Goal: Information Seeking & Learning: Learn about a topic

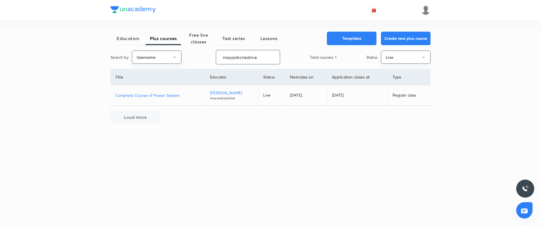
click at [258, 60] on input "mayankcreative" at bounding box center [248, 57] width 64 height 14
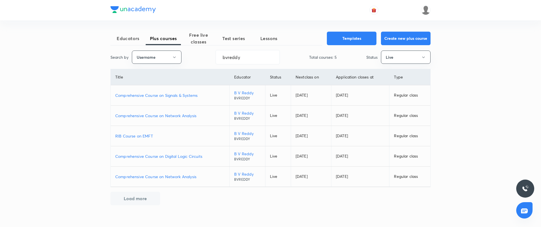
click at [170, 95] on p "Comprehensive Course on Signals & Systems" at bounding box center [170, 95] width 110 height 6
click at [185, 114] on p "Comprehensive Course on Network Analysis" at bounding box center [170, 115] width 110 height 6
click at [140, 136] on p "RIB Course on EMFT" at bounding box center [170, 136] width 110 height 6
click at [170, 156] on p "Comprehensive Course on Digital Logic Circuits" at bounding box center [170, 156] width 110 height 6
click at [182, 176] on p "Comprehensive Course on Network Analysis" at bounding box center [170, 176] width 110 height 6
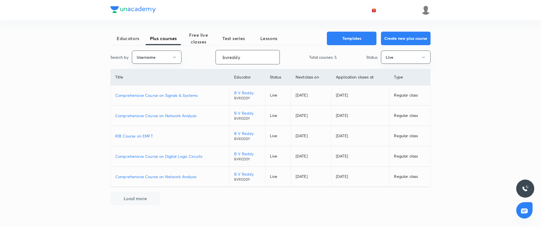
click at [247, 55] on input "bvreddy" at bounding box center [248, 57] width 64 height 14
paste input "shisdas"
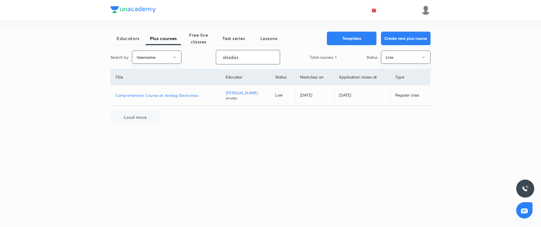
click at [181, 92] on p "Comprehensive Course on Analog Electronics" at bounding box center [165, 95] width 101 height 6
click at [250, 56] on input "shisdas" at bounding box center [248, 57] width 64 height 14
paste input "chauhan.manoj05"
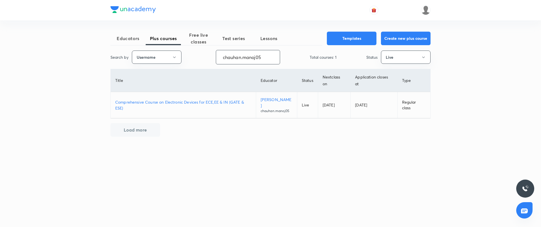
click at [167, 104] on p "Comprehensive Course on Electronic Devices for ECE,EE & IN (GATE & ESE)" at bounding box center [183, 105] width 136 height 12
click at [238, 58] on input "chauhan.manoj05" at bounding box center [248, 57] width 64 height 14
paste input "unacademy-user-YHXX3U2KIIEM"
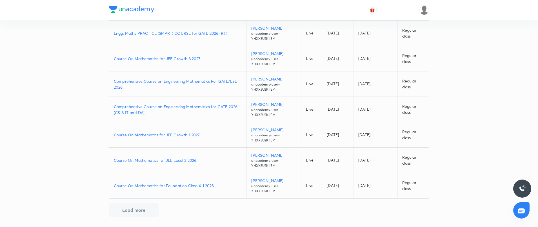
click at [134, 207] on button "Load more" at bounding box center [134, 210] width 50 height 14
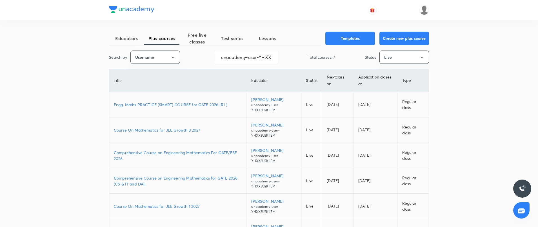
click at [76, 84] on div "Educators Plus courses Free live classes Test series Lessons Templates Create n…" at bounding box center [269, 149] width 538 height 298
click at [463, 79] on div "Educators Plus courses Free live classes Test series Lessons Templates Create n…" at bounding box center [269, 149] width 538 height 298
click at [208, 102] on p "Engg. Maths PRACTICE (SMART) COURSE for GATE 2026 (R.I.)" at bounding box center [178, 104] width 128 height 6
click at [167, 129] on p "Course On Mathematics for JEE Growth 3 2027" at bounding box center [178, 130] width 128 height 6
click at [160, 155] on p "Comprehensive Course on Engineering Mathematics For GATE/ESE 2026" at bounding box center [178, 155] width 128 height 12
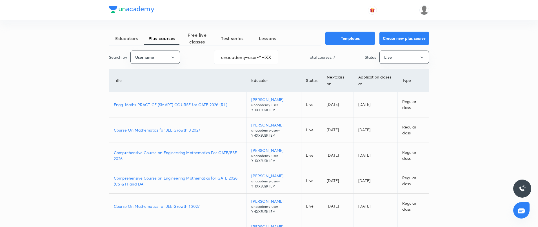
click at [197, 204] on p "Course On Mathematics for JEE Growth 1 2027" at bounding box center [178, 206] width 128 height 6
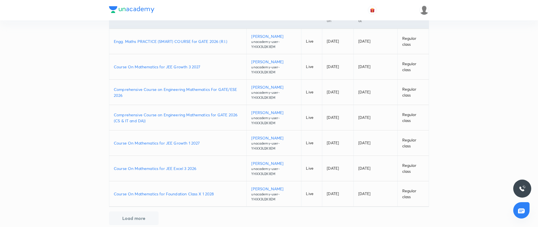
scroll to position [71, 0]
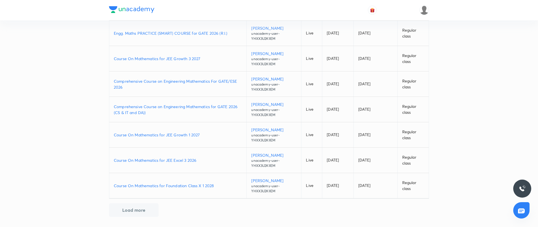
click at [158, 185] on p "Course On Mathematics for Foundation Class X 1 2028" at bounding box center [178, 185] width 128 height 6
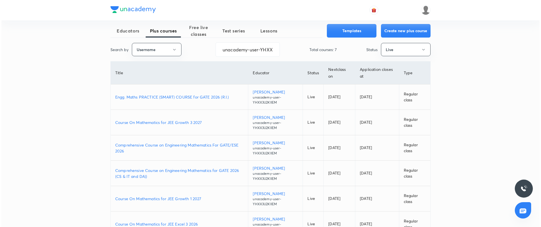
scroll to position [0, 0]
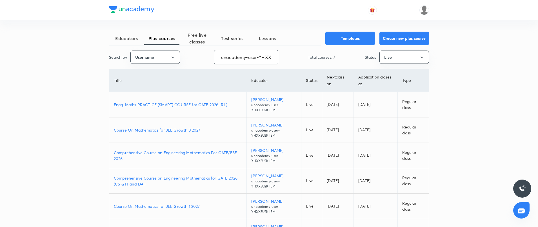
click at [260, 54] on input "unacademy-user-YHXX3U2KIIEM" at bounding box center [246, 57] width 64 height 14
paste input "amanrajese"
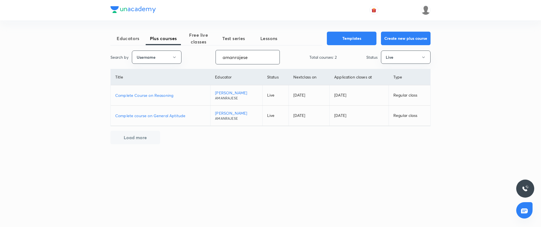
type input "amanrajese"
click at [158, 95] on p "Complete Course on Reasoning" at bounding box center [160, 95] width 90 height 6
click at [149, 114] on p "Complete course on General Aptitude" at bounding box center [160, 115] width 90 height 6
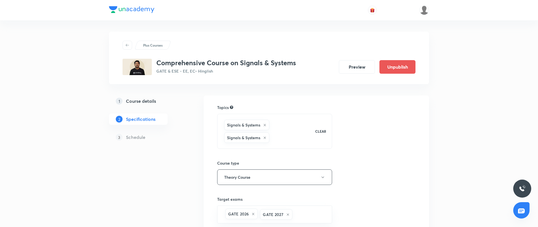
click at [145, 98] on h5 "Course details" at bounding box center [141, 101] width 30 height 7
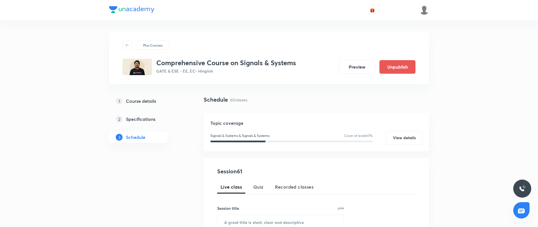
click at [260, 61] on h3 "Comprehensive Course on Signals & Systems" at bounding box center [226, 63] width 140 height 8
copy h3 "Comprehensive Course on Signals & Systems"
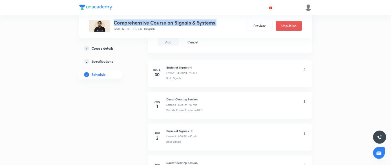
scroll to position [295, 0]
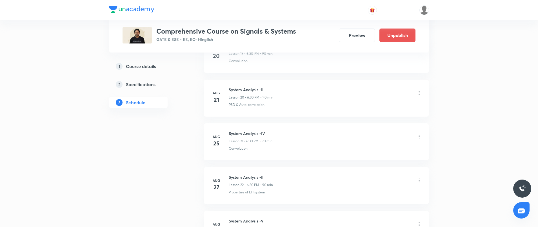
scroll to position [1411, 0]
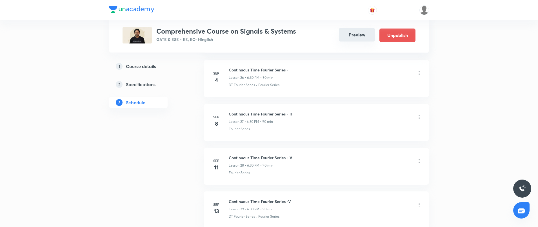
click at [354, 39] on button "Preview" at bounding box center [357, 35] width 36 height 14
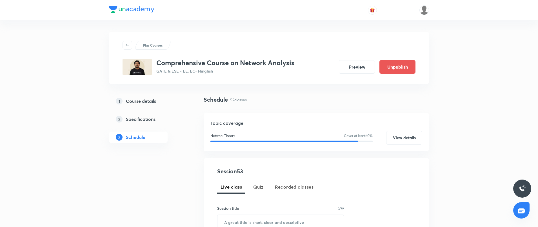
click at [248, 55] on div "Plus Courses Comprehensive Course on Network Analysis GATE & ESE - EE, EC • Hin…" at bounding box center [269, 58] width 293 height 34
click at [249, 59] on h3 "Comprehensive Course on Network Analysis" at bounding box center [225, 63] width 138 height 8
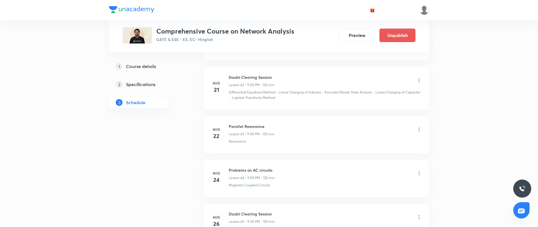
scroll to position [2482, 0]
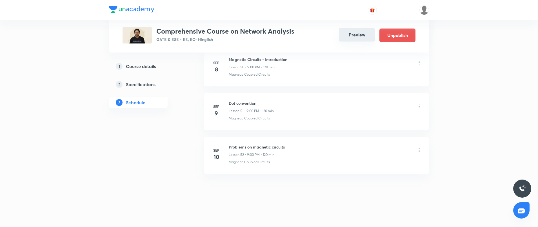
click at [353, 39] on button "Preview" at bounding box center [357, 35] width 36 height 14
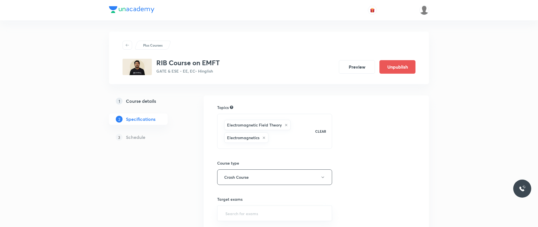
click at [152, 106] on link "1 Course details" at bounding box center [147, 100] width 77 height 11
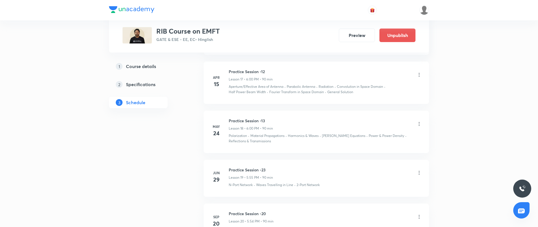
scroll to position [1043, 0]
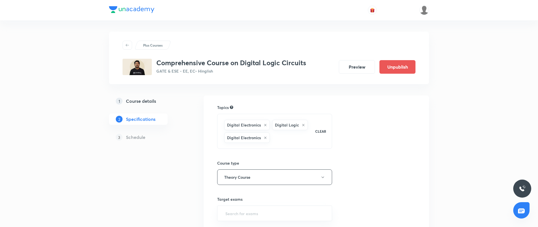
click at [143, 100] on h5 "Course details" at bounding box center [141, 101] width 30 height 7
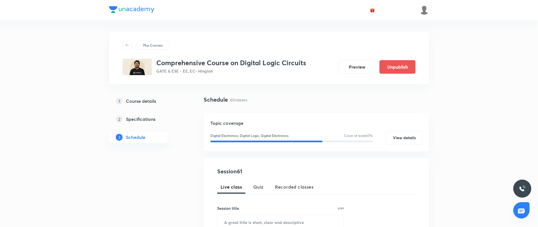
click at [264, 66] on h3 "Comprehensive Course on Digital Logic Circuits" at bounding box center [231, 63] width 150 height 8
copy h3 "Comprehensive Course on Digital Logic Circuits"
click at [319, 74] on div "Comprehensive Course on Digital Logic Circuits GATE & ESE - EE, EC • Hinglish P…" at bounding box center [269, 67] width 293 height 16
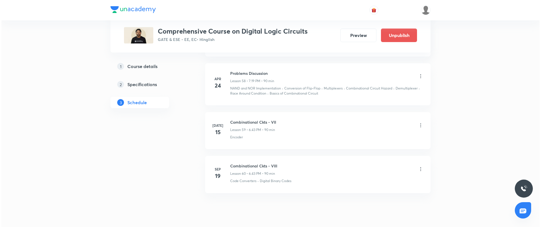
scroll to position [2833, 0]
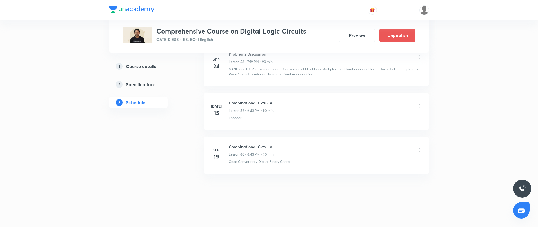
click at [422, 108] on icon at bounding box center [420, 106] width 6 height 6
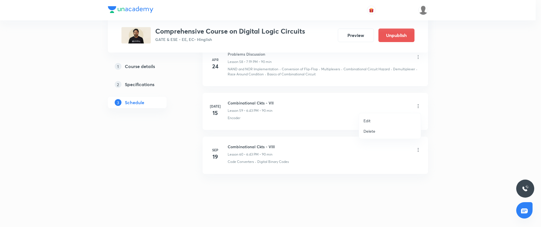
click at [395, 116] on li "Edit" at bounding box center [390, 120] width 62 height 10
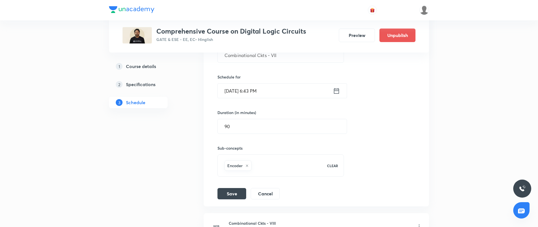
scroll to position [2705, 0]
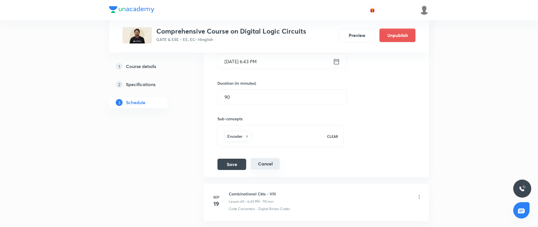
click at [269, 164] on button "Cancel" at bounding box center [265, 163] width 29 height 11
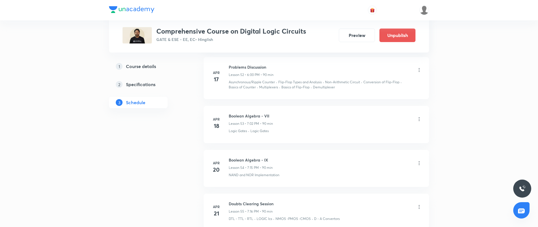
scroll to position [2167, 0]
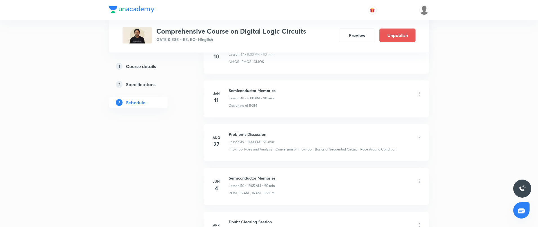
click at [417, 95] on icon at bounding box center [420, 94] width 6 height 6
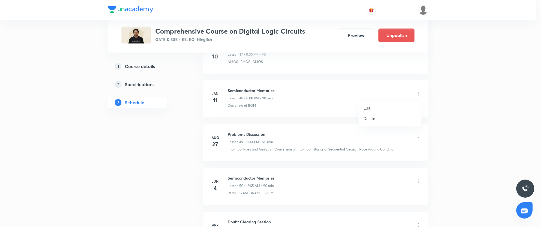
click at [373, 108] on li "Edit" at bounding box center [390, 108] width 62 height 10
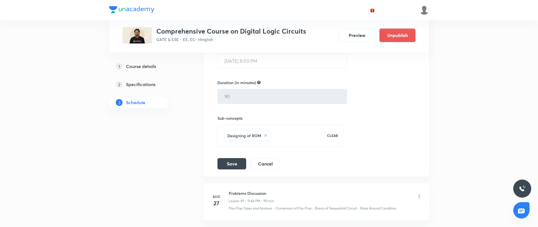
scroll to position [2251, 0]
click at [263, 162] on button "Cancel" at bounding box center [265, 162] width 29 height 11
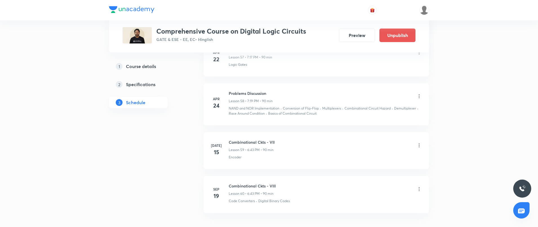
scroll to position [2603, 0]
click at [420, 151] on icon at bounding box center [420, 149] width 6 height 6
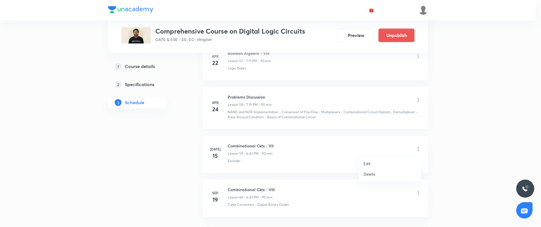
click at [380, 162] on li "Edit" at bounding box center [390, 163] width 62 height 10
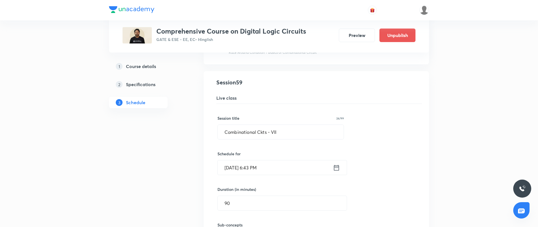
scroll to position [2688, 0]
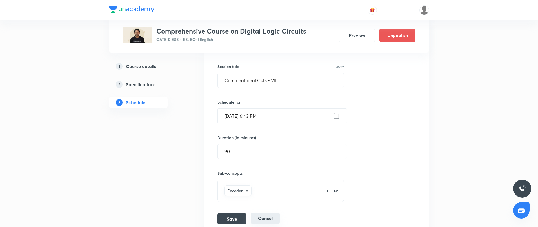
click at [266, 222] on button "Cancel" at bounding box center [265, 217] width 29 height 11
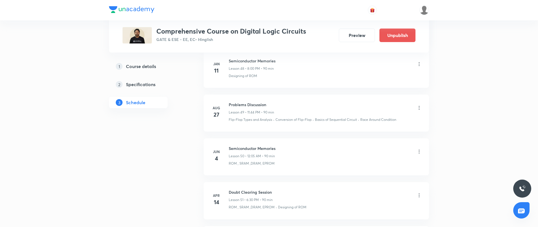
scroll to position [2195, 0]
drag, startPoint x: 300, startPoint y: 217, endPoint x: 165, endPoint y: 132, distance: 160.1
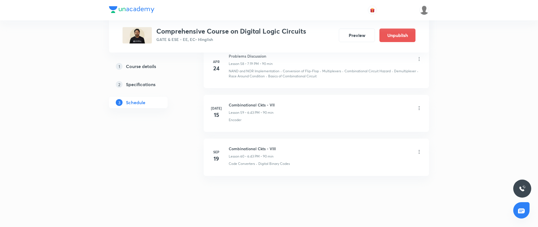
scroll to position [2646, 0]
click at [419, 149] on icon at bounding box center [420, 150] width 6 height 6
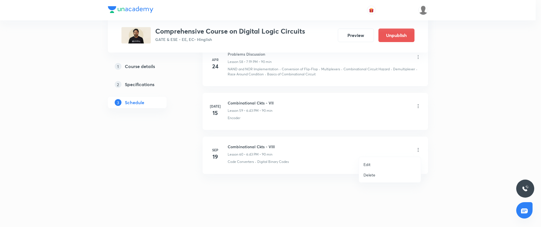
click at [372, 161] on li "Edit" at bounding box center [390, 164] width 62 height 10
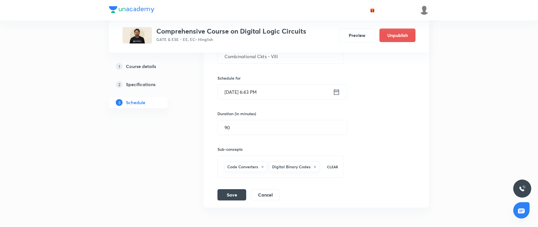
scroll to position [2768, 0]
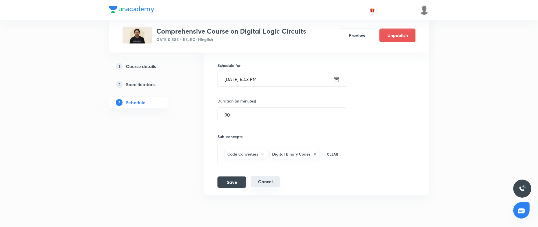
click at [268, 182] on button "Cancel" at bounding box center [265, 181] width 29 height 11
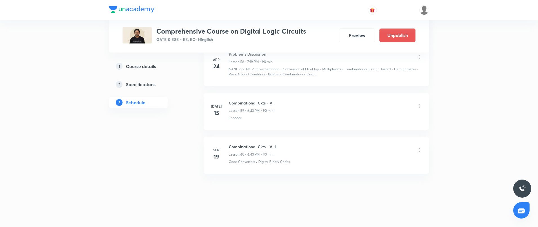
scroll to position [2646, 0]
click at [419, 108] on icon at bounding box center [419, 106] width 1 height 4
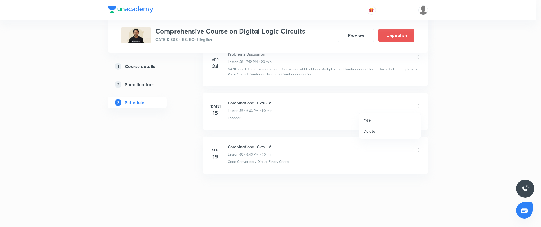
click at [365, 121] on p "Edit" at bounding box center [367, 121] width 7 height 6
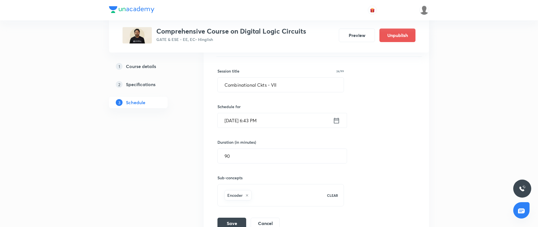
scroll to position [2731, 0]
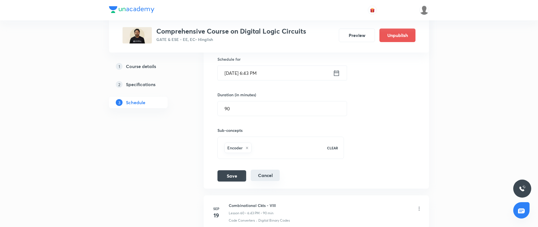
click at [259, 172] on button "Cancel" at bounding box center [265, 174] width 29 height 11
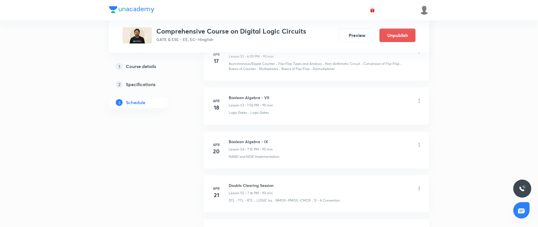
scroll to position [2383, 0]
click at [421, 101] on icon at bounding box center [420, 101] width 6 height 6
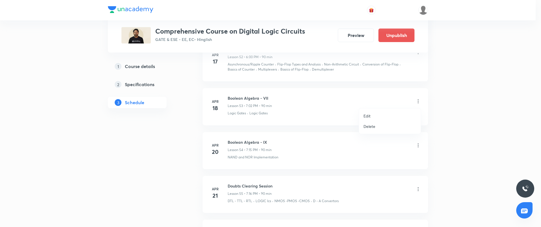
click at [374, 116] on li "Edit" at bounding box center [390, 115] width 62 height 10
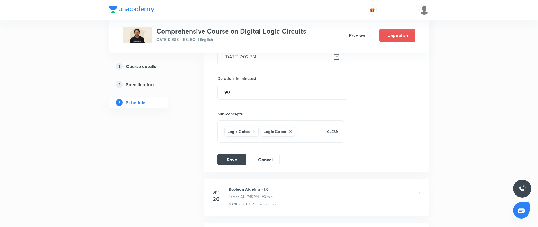
scroll to position [2533, 0]
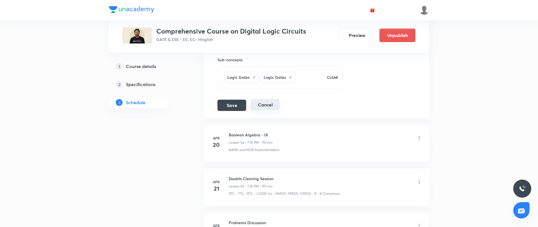
click at [267, 109] on button "Cancel" at bounding box center [265, 104] width 29 height 11
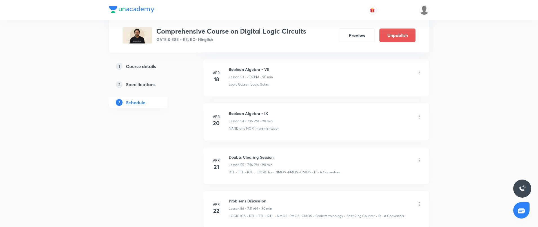
scroll to position [2411, 0]
click at [310, 136] on li "Apr 20 Boolean Algebra - IX Lesson 54 • 7:15 PM • 90 min NAND and NOR Implement…" at bounding box center [316, 122] width 225 height 37
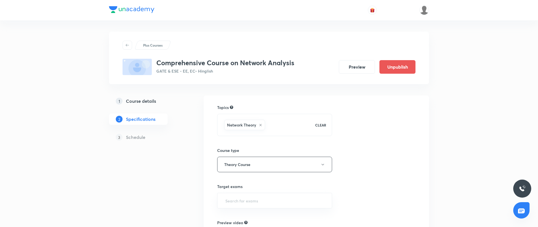
click at [143, 96] on link "1 Course details" at bounding box center [147, 100] width 77 height 11
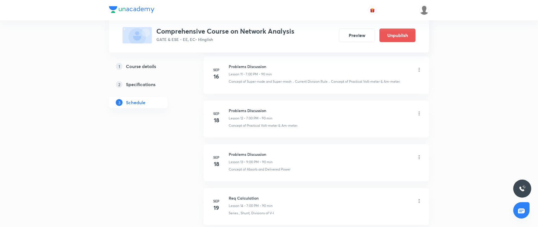
scroll to position [808, 0]
drag, startPoint x: 540, startPoint y: 12, endPoint x: 474, endPoint y: 48, distance: 74.7
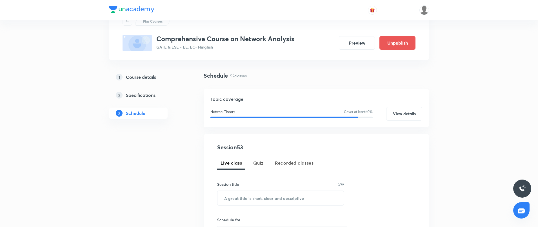
scroll to position [0, 0]
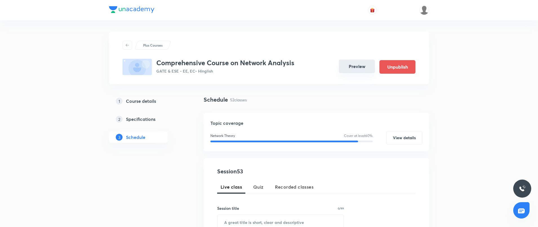
click at [363, 69] on button "Preview" at bounding box center [357, 66] width 36 height 14
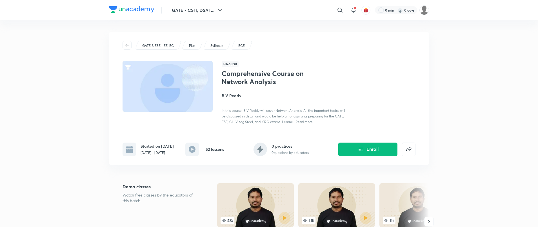
click at [257, 81] on h1 "Comprehensive Course on Network Analysis" at bounding box center [268, 77] width 92 height 16
copy h1 "Comprehensive Course on Network Analysis"
click at [359, 66] on div "Hinglish Comprehensive Course on Network Analysis B V Reddy In this course, B V…" at bounding box center [319, 92] width 194 height 63
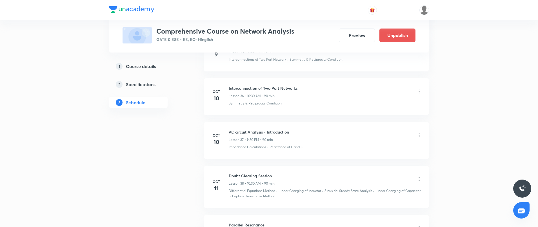
scroll to position [1355, 0]
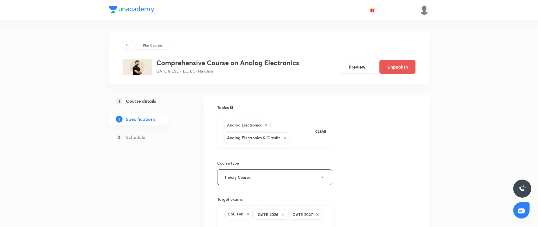
click at [234, 63] on h3 "Comprehensive Course on Analog Electronics" at bounding box center [227, 63] width 143 height 8
copy h3 "Comprehensive Course on Analog Electronics"
click at [193, 111] on div "Plus Courses Comprehensive Course on Analog Electronics GATE & ESE - EE, EC • H…" at bounding box center [269, 186] width 320 height 308
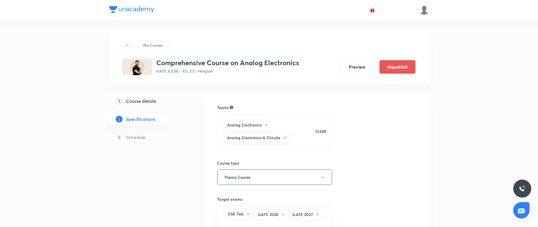
click at [132, 102] on h5 "Course details" at bounding box center [141, 101] width 30 height 7
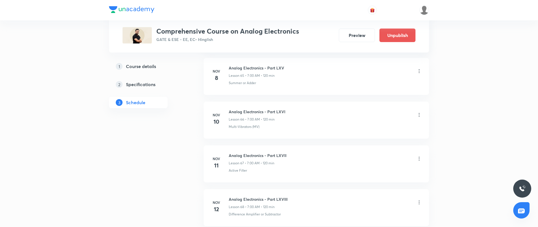
scroll to position [3263, 0]
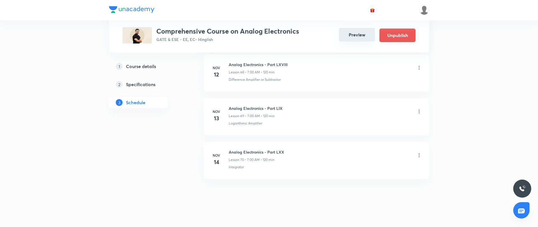
click at [352, 34] on button "Preview" at bounding box center [357, 35] width 36 height 14
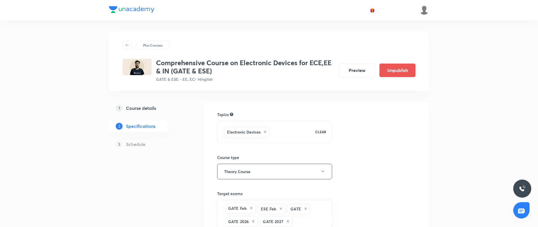
click at [150, 107] on h5 "Course details" at bounding box center [141, 108] width 30 height 7
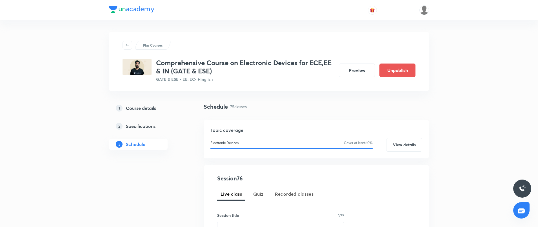
click at [170, 61] on h3 "Comprehensive Course on Electronic Devices for ECE,EE & IN (GATE & ESE)" at bounding box center [245, 67] width 178 height 16
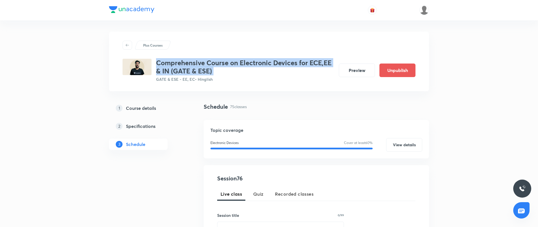
click at [170, 61] on h3 "Comprehensive Course on Electronic Devices for ECE,EE & IN (GATE & ESE)" at bounding box center [245, 67] width 178 height 16
copy h3 "Comprehensive Course on Electronic Devices for ECE,EE & IN (GATE & ESE)"
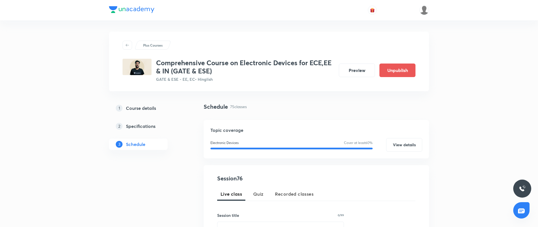
click at [326, 18] on div at bounding box center [269, 10] width 320 height 20
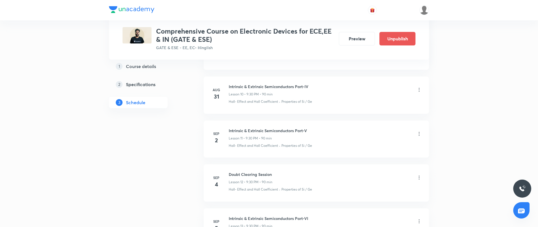
scroll to position [711, 0]
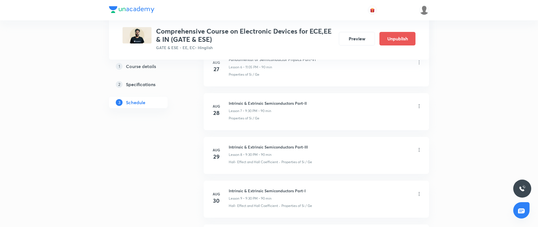
scroll to position [864, 0]
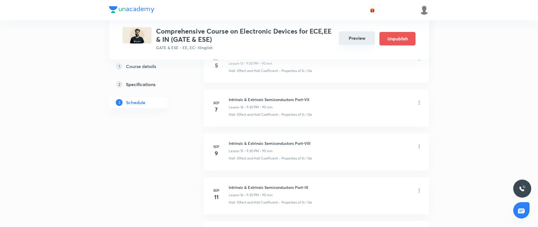
click at [348, 42] on button "Preview" at bounding box center [357, 38] width 36 height 14
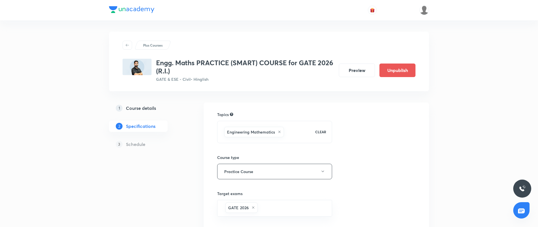
click at [129, 107] on h5 "Course details" at bounding box center [141, 108] width 30 height 7
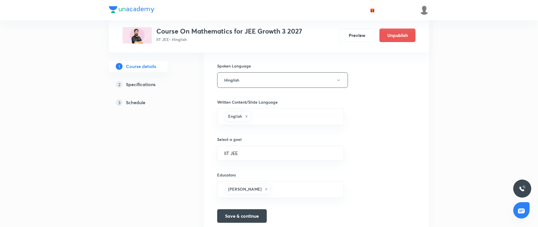
scroll to position [311, 0]
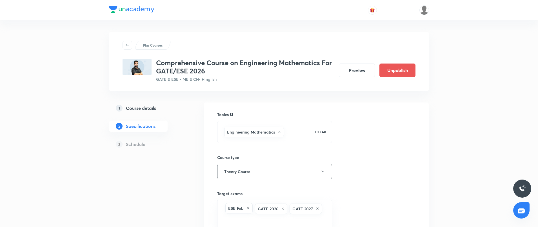
click at [150, 106] on h5 "Course details" at bounding box center [141, 108] width 30 height 7
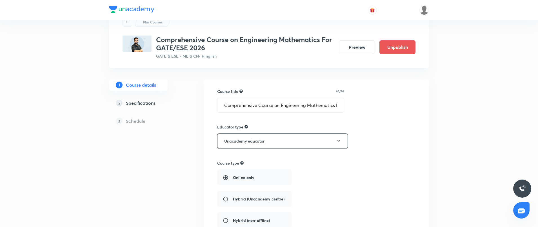
scroll to position [12, 0]
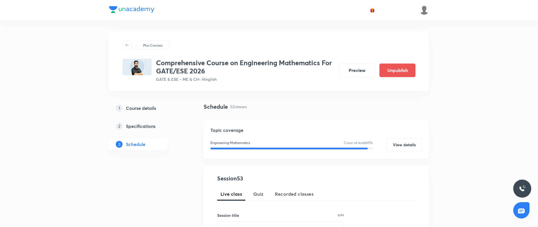
click at [184, 63] on h3 "Comprehensive Course on Engineering Mathematics For GATE/ESE 2026" at bounding box center [245, 67] width 178 height 16
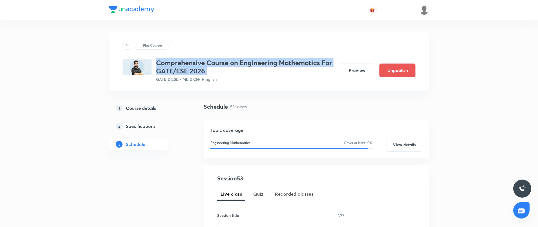
click at [184, 63] on h3 "Comprehensive Course on Engineering Mathematics For GATE/ESE 2026" at bounding box center [245, 67] width 178 height 16
copy h3 "Comprehensive Course on Engineering Mathematics For GATE/ESE 2026"
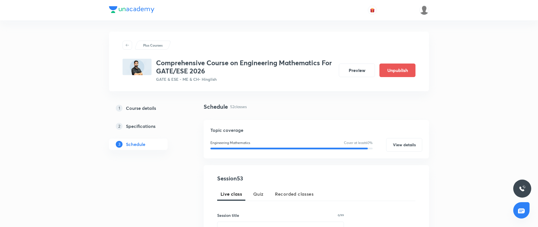
click at [364, 38] on div "Plus Courses Comprehensive Course on Engineering Mathematics For GATE/ESE 2026 …" at bounding box center [269, 61] width 320 height 59
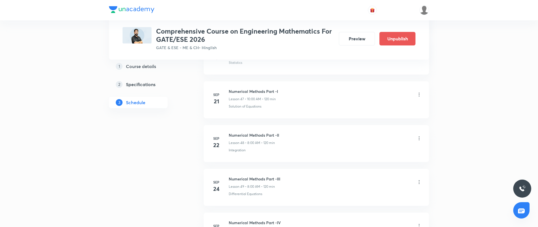
scroll to position [2243, 0]
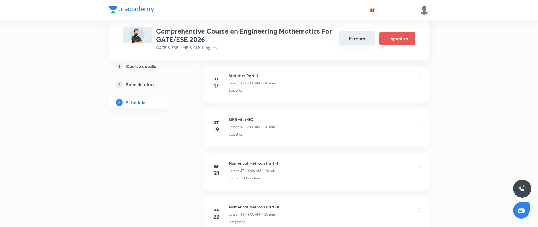
click at [356, 40] on button "Preview" at bounding box center [357, 38] width 36 height 14
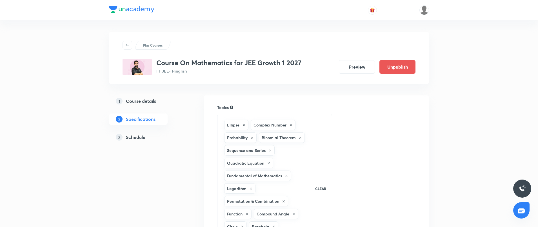
click at [140, 105] on link "1 Course details" at bounding box center [147, 100] width 77 height 11
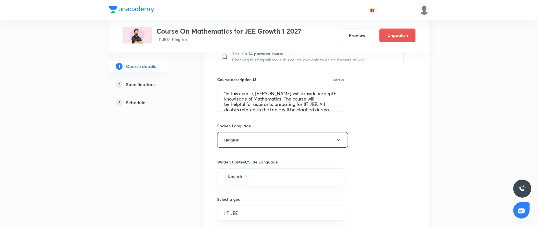
scroll to position [331, 0]
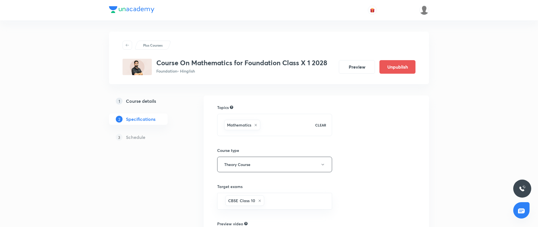
click at [132, 96] on link "1 Course details" at bounding box center [147, 100] width 77 height 11
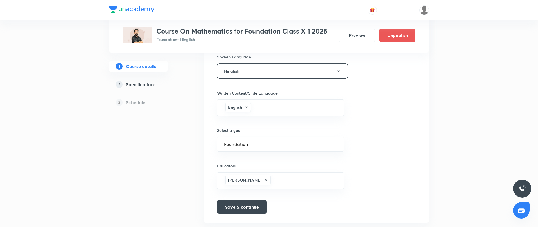
scroll to position [331, 0]
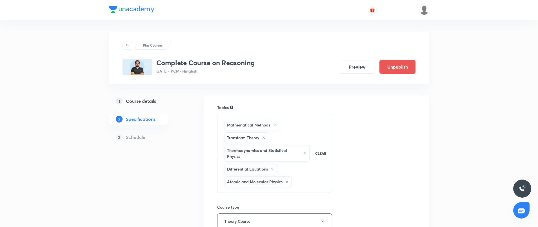
click at [149, 96] on link "1 Course details" at bounding box center [147, 100] width 77 height 11
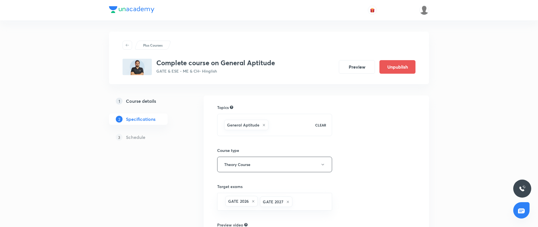
drag, startPoint x: 0, startPoint y: 0, endPoint x: 146, endPoint y: 101, distance: 177.8
click at [146, 101] on h5 "Course details" at bounding box center [141, 101] width 30 height 7
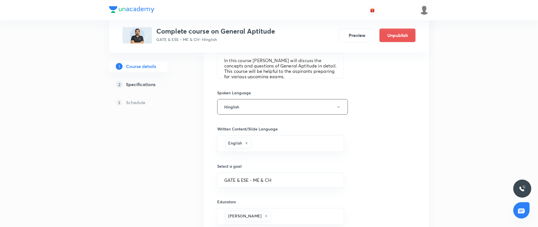
scroll to position [267, 0]
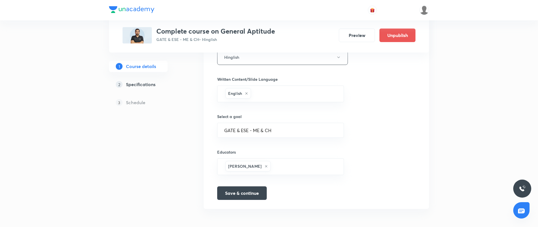
click at [248, 36] on div "Complete course on General Aptitude GATE & ESE - ME & CH • Hinglish" at bounding box center [215, 35] width 119 height 16
click at [248, 32] on h3 "Complete course on General Aptitude" at bounding box center [215, 31] width 119 height 8
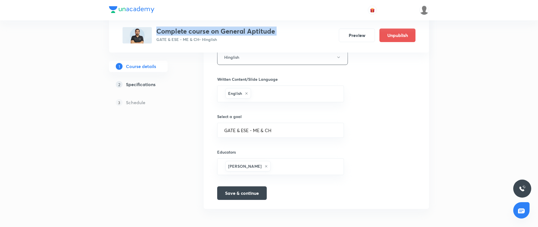
click at [248, 32] on h3 "Complete course on General Aptitude" at bounding box center [215, 31] width 119 height 8
copy h3 "Complete course on General Aptitude"
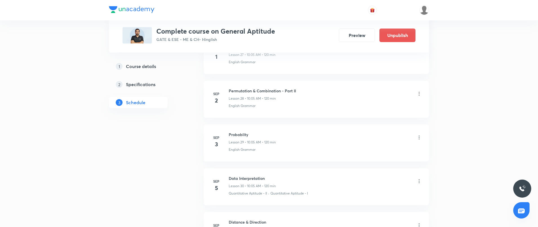
scroll to position [1476, 0]
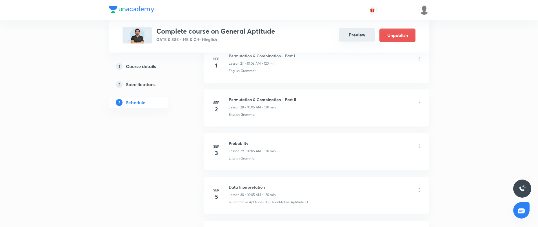
click at [363, 34] on button "Preview" at bounding box center [357, 35] width 36 height 14
